Goal: Task Accomplishment & Management: Manage account settings

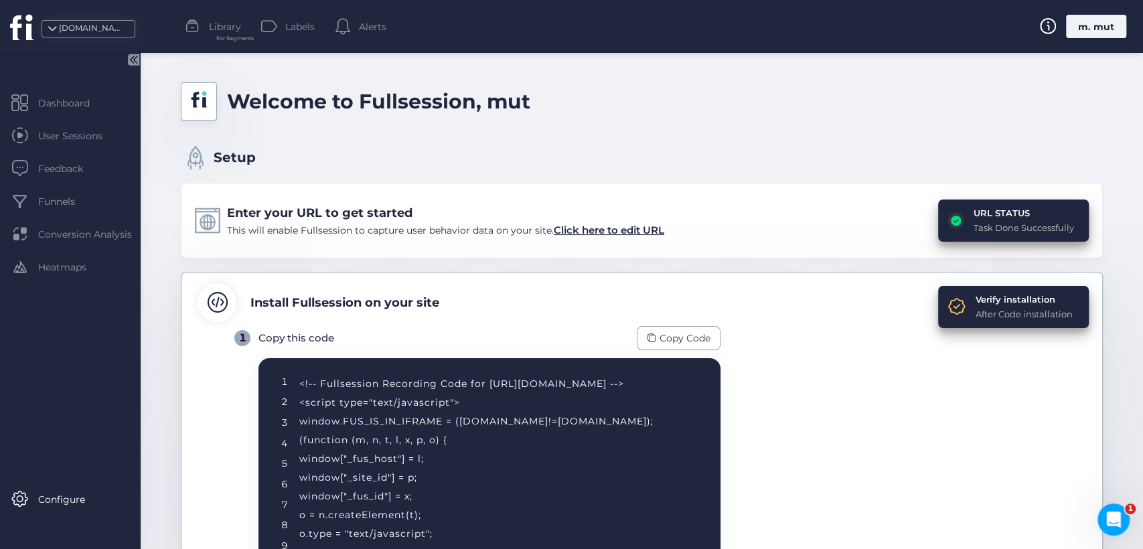
click at [1099, 40] on div "[DOMAIN_NAME] Library For Segments Labels Alerts m. mut" at bounding box center [571, 26] width 1143 height 53
drag, startPoint x: 1096, startPoint y: 29, endPoint x: 1070, endPoint y: 49, distance: 33.0
click at [1094, 29] on div "m. mut" at bounding box center [1096, 26] width 60 height 23
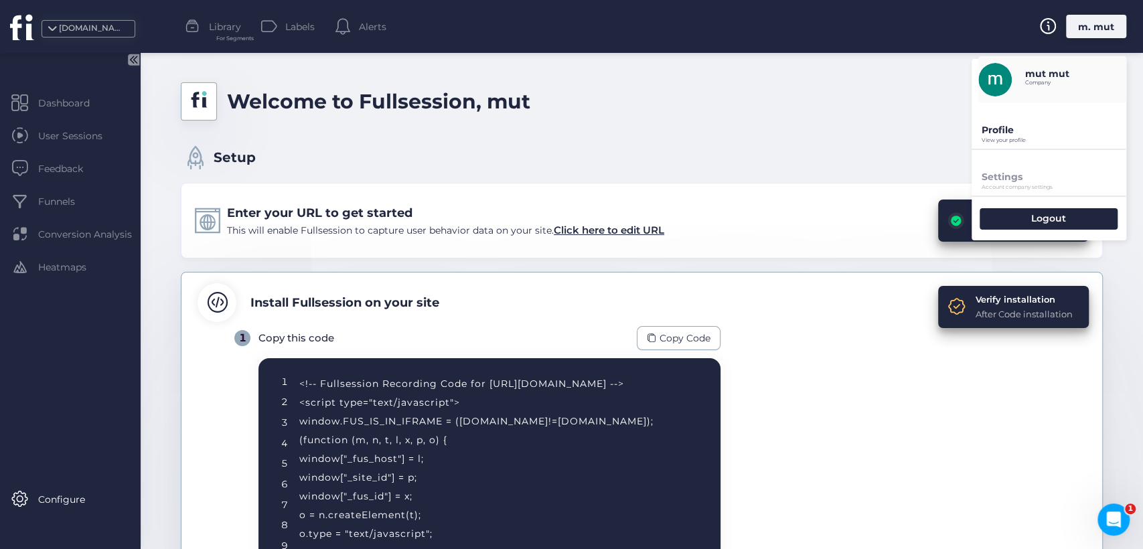
click at [993, 132] on p "Profile" at bounding box center [1054, 130] width 145 height 12
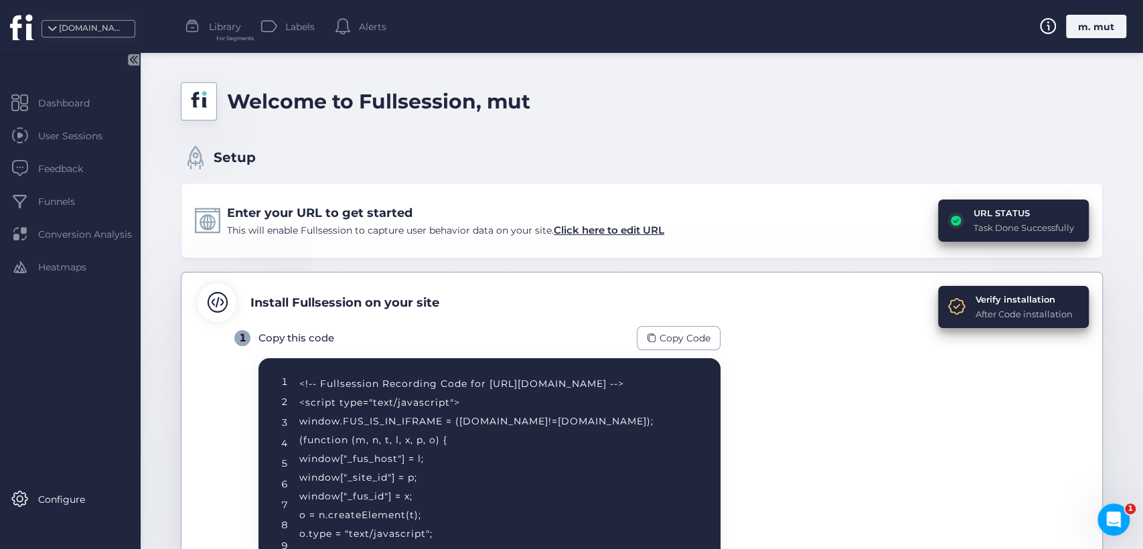
click at [1104, 28] on div "m. mut" at bounding box center [1096, 26] width 60 height 23
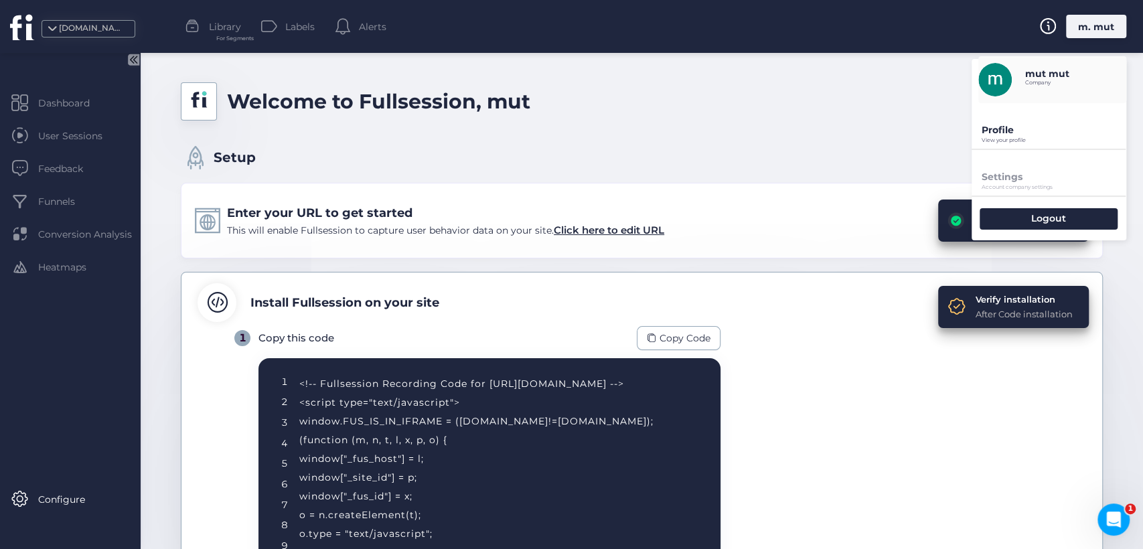
click at [994, 135] on p "Profile" at bounding box center [1054, 130] width 145 height 12
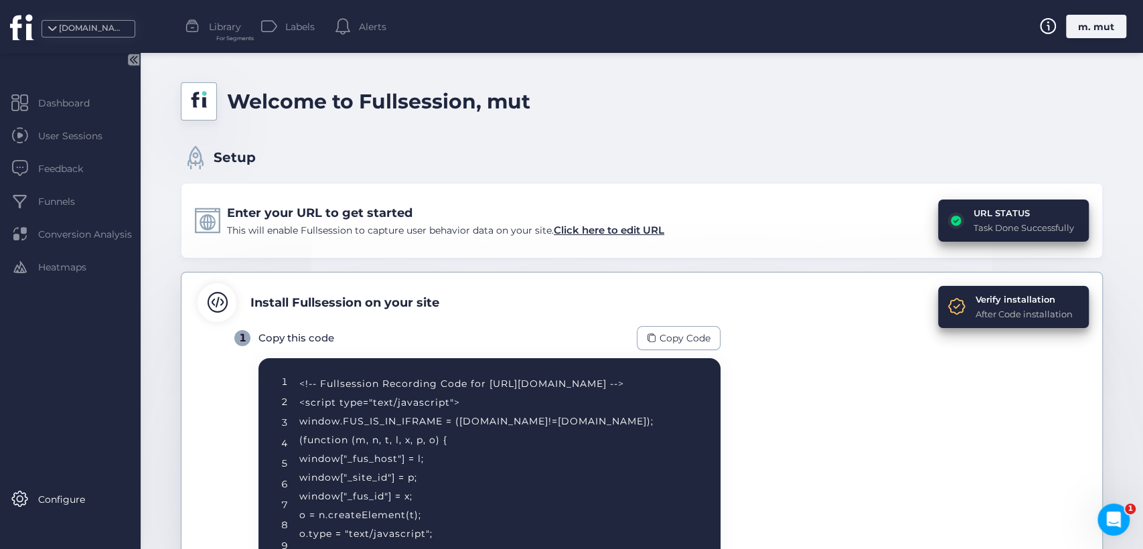
drag, startPoint x: 1097, startPoint y: 23, endPoint x: 1090, endPoint y: 30, distance: 10.0
click at [1096, 23] on div "m. mut" at bounding box center [1096, 26] width 60 height 23
click at [1089, 23] on div "m. mut" at bounding box center [1096, 26] width 60 height 23
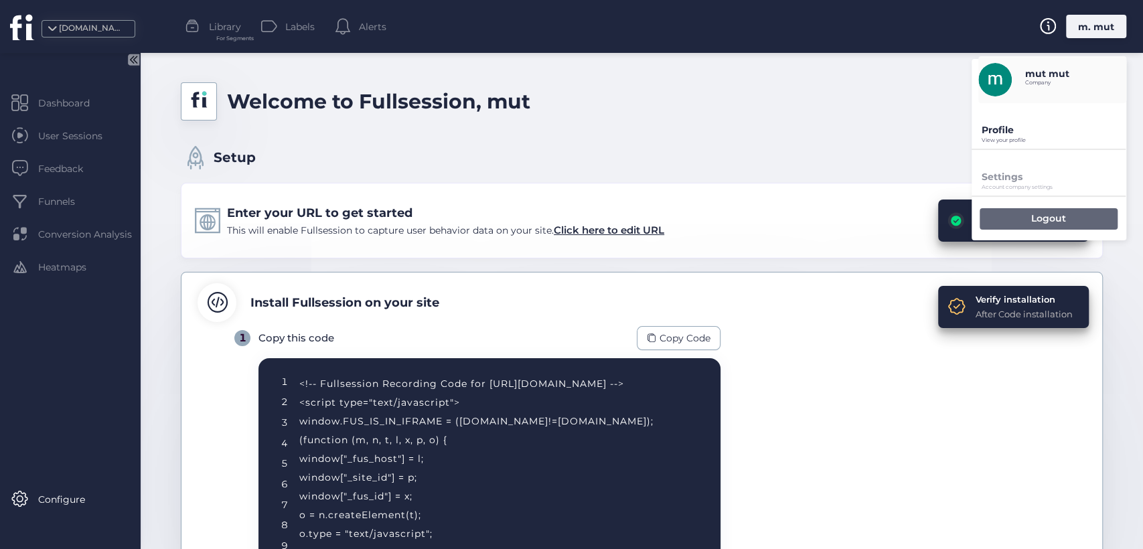
click at [1051, 226] on div "Logout" at bounding box center [1049, 218] width 138 height 21
